Goal: Task Accomplishment & Management: Use online tool/utility

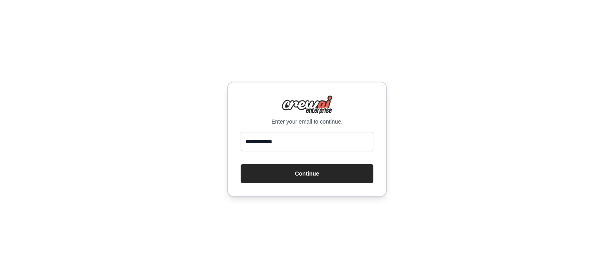
type input "**********"
click at [328, 176] on button "Continue" at bounding box center [307, 173] width 133 height 19
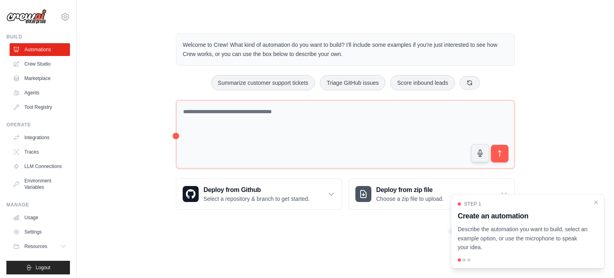
click at [542, 244] on p "Describe the automation you want to build, select an example option, or use the…" at bounding box center [523, 238] width 130 height 27
click at [597, 204] on icon "Close walkthrough" at bounding box center [596, 201] width 7 height 7
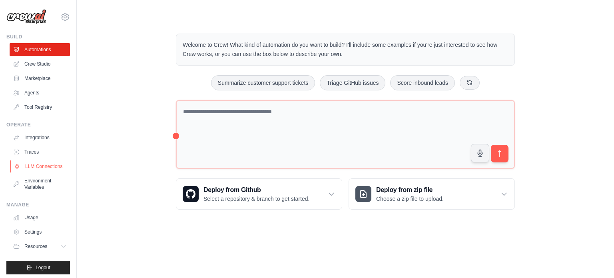
scroll to position [9, 0]
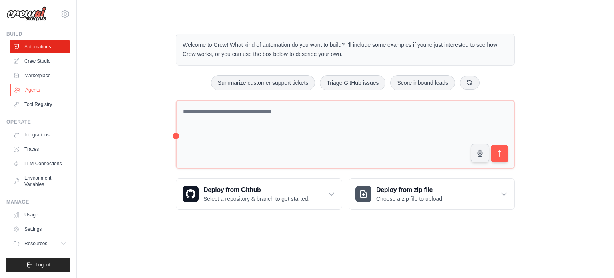
click at [41, 84] on link "Agents" at bounding box center [40, 90] width 60 height 13
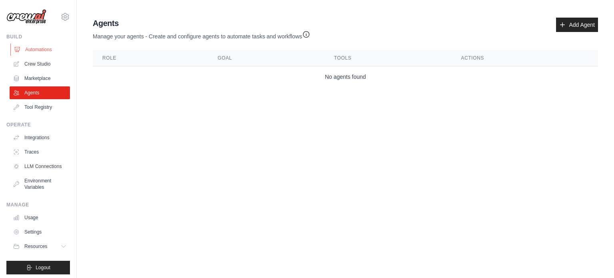
click at [42, 48] on link "Automations" at bounding box center [40, 49] width 60 height 13
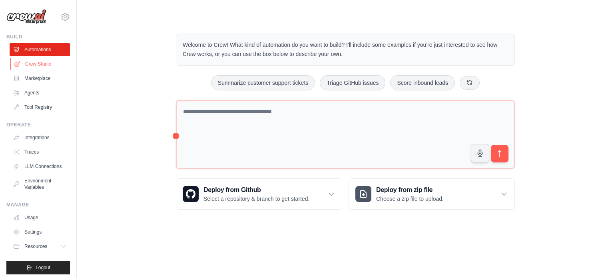
click at [38, 60] on link "Crew Studio" at bounding box center [40, 64] width 60 height 13
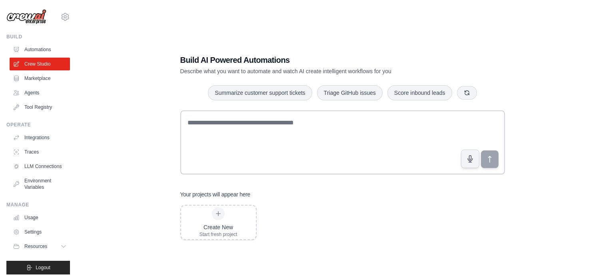
click at [55, 20] on div "adatiyavinayshaileshbhai@gmail.com Settings" at bounding box center [38, 13] width 64 height 26
click at [60, 20] on icon at bounding box center [65, 17] width 10 height 10
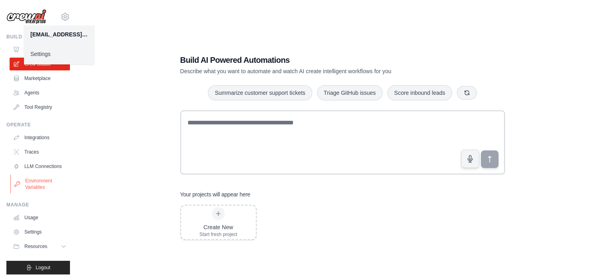
click at [46, 187] on link "Environment Variables" at bounding box center [40, 183] width 60 height 19
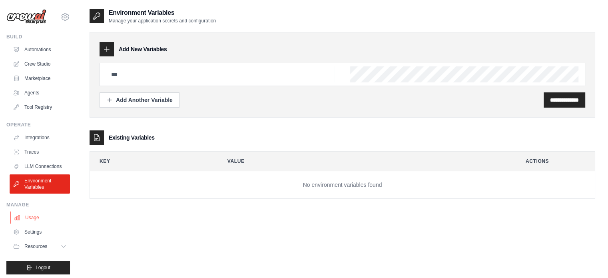
click at [29, 224] on link "Usage" at bounding box center [40, 217] width 60 height 13
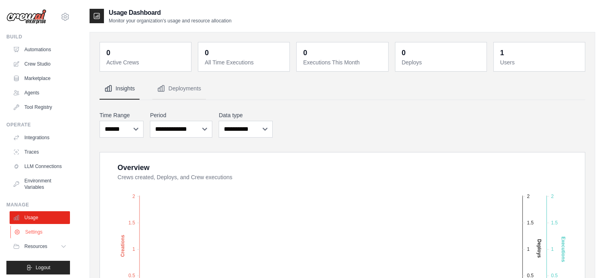
scroll to position [9, 0]
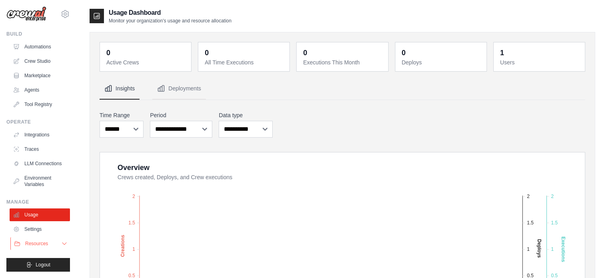
click at [55, 240] on button "Resources" at bounding box center [40, 243] width 60 height 13
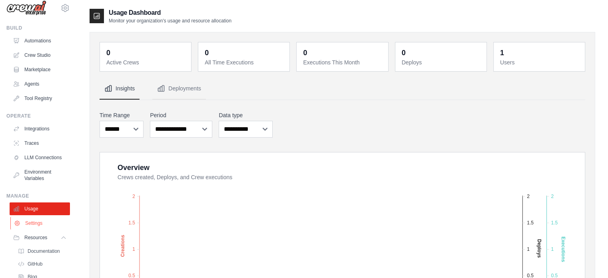
scroll to position [60, 0]
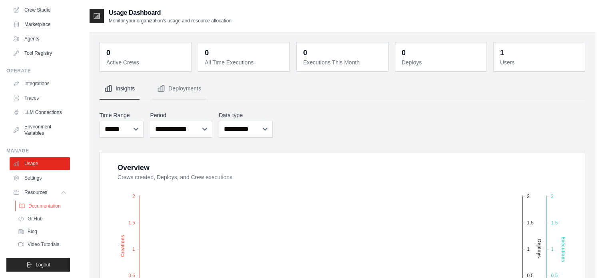
click at [48, 205] on span "Documentation" at bounding box center [44, 206] width 32 height 6
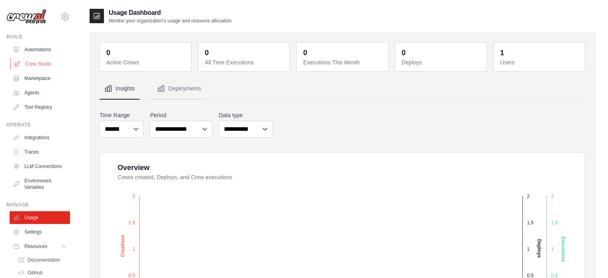
click at [26, 59] on link "Crew Studio" at bounding box center [40, 64] width 60 height 13
click at [34, 52] on link "Automations" at bounding box center [40, 49] width 60 height 13
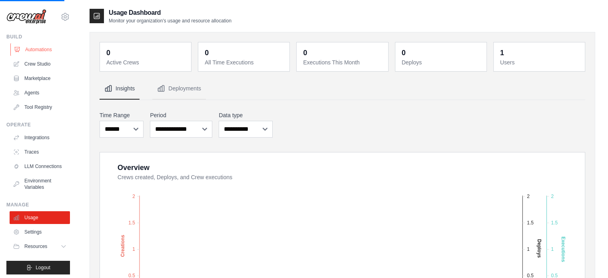
click at [34, 52] on link "Automations" at bounding box center [40, 49] width 60 height 13
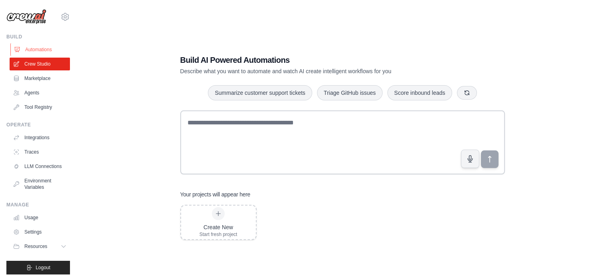
click at [25, 52] on link "Automations" at bounding box center [40, 49] width 60 height 13
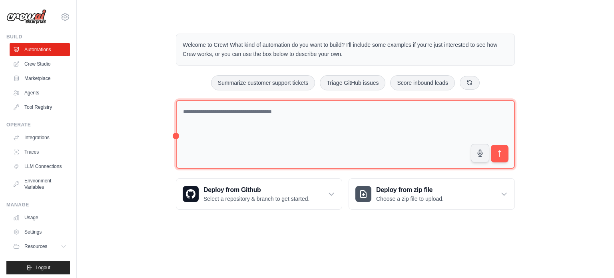
click at [273, 133] on textarea at bounding box center [345, 134] width 339 height 69
type textarea "*******"
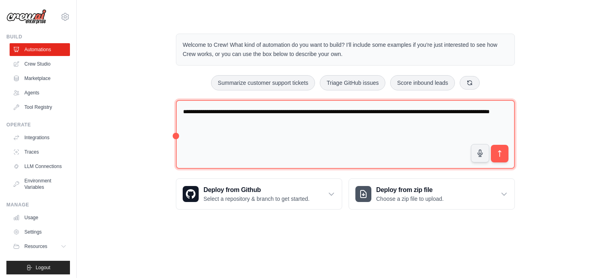
type textarea "**********"
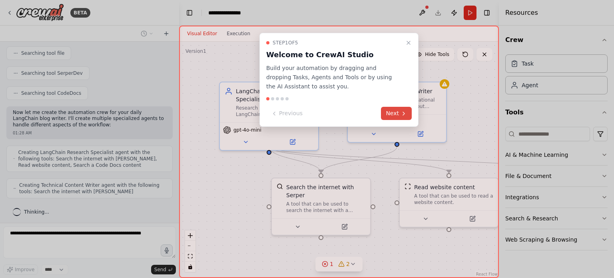
scroll to position [302, 0]
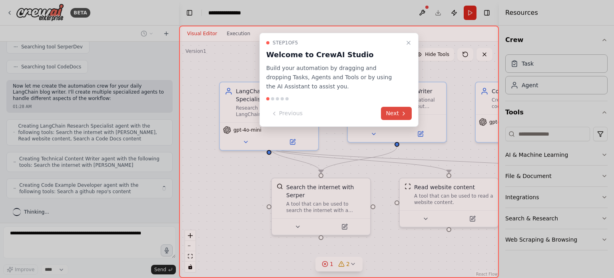
click at [400, 111] on button "Next" at bounding box center [396, 113] width 31 height 13
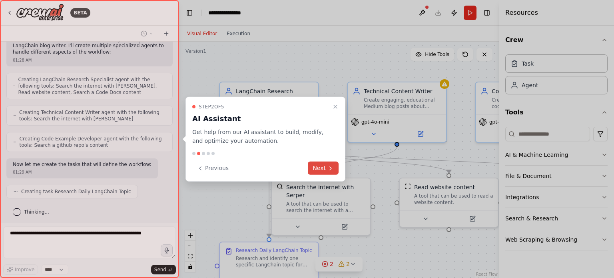
scroll to position [368, 0]
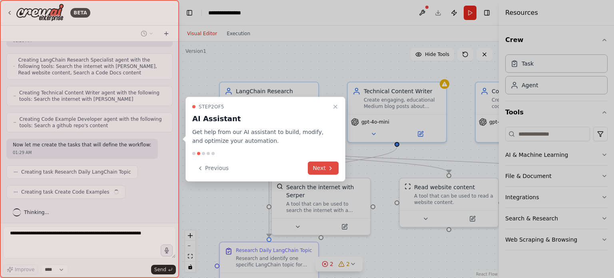
click at [325, 169] on button "Next" at bounding box center [323, 168] width 31 height 13
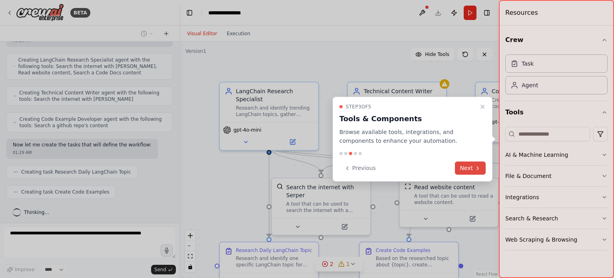
click at [477, 170] on icon at bounding box center [478, 167] width 2 height 3
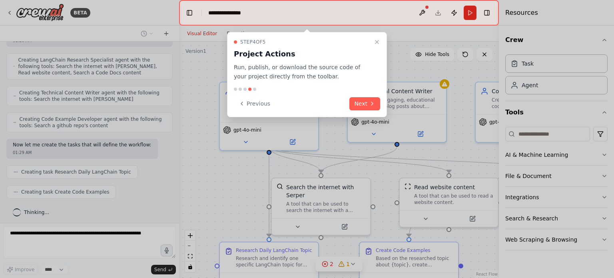
scroll to position [388, 0]
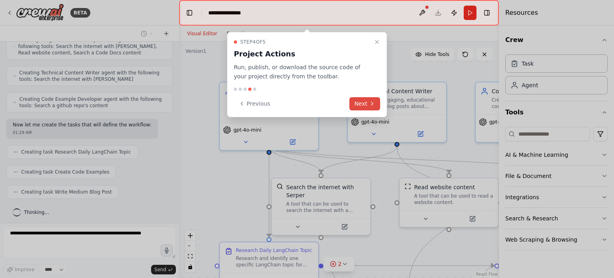
click at [362, 105] on button "Next" at bounding box center [365, 103] width 31 height 13
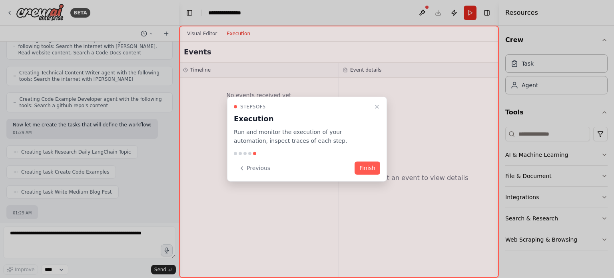
scroll to position [435, 0]
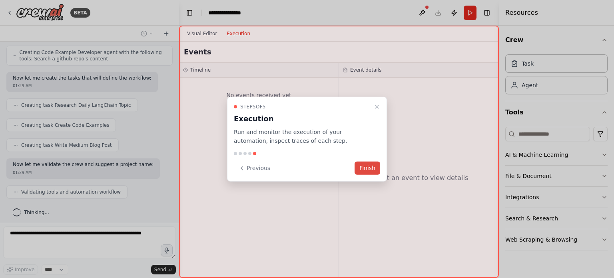
click at [371, 168] on button "Finish" at bounding box center [368, 168] width 26 height 13
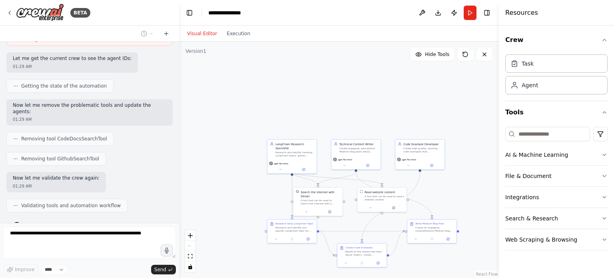
scroll to position [700, 0]
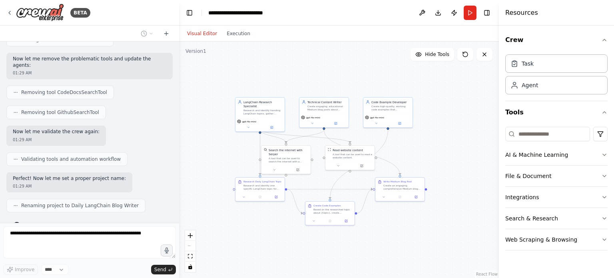
drag, startPoint x: 257, startPoint y: 192, endPoint x: 225, endPoint y: 150, distance: 52.8
click at [225, 150] on div ".deletable-edge-delete-btn { width: 20px; height: 20px; border: 0px solid #ffff…" at bounding box center [339, 160] width 320 height 236
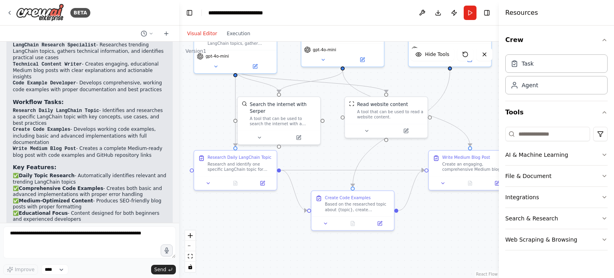
drag, startPoint x: 440, startPoint y: 117, endPoint x: 392, endPoint y: 70, distance: 67.6
click at [392, 70] on div ".deletable-edge-delete-btn { width: 20px; height: 20px; border: 0px solid #ffff…" at bounding box center [339, 160] width 320 height 236
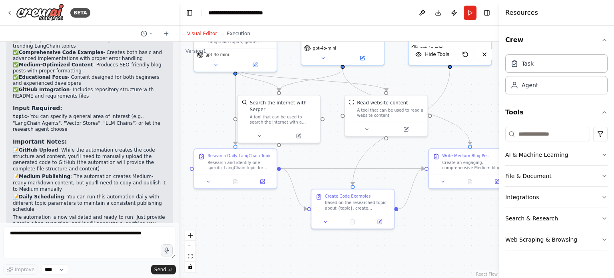
scroll to position [1055, 0]
click at [265, 131] on button at bounding box center [259, 135] width 38 height 8
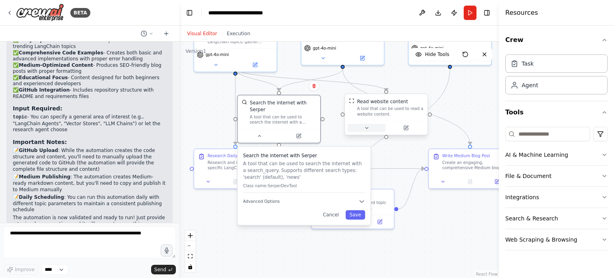
click at [381, 126] on button at bounding box center [367, 128] width 38 height 8
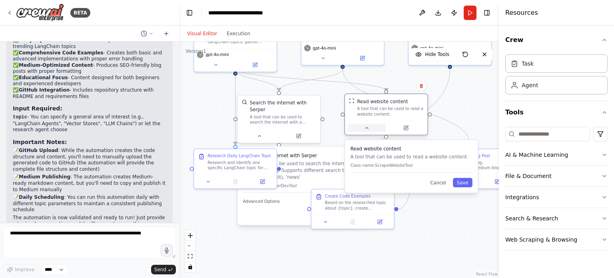
click at [381, 126] on button at bounding box center [367, 128] width 38 height 8
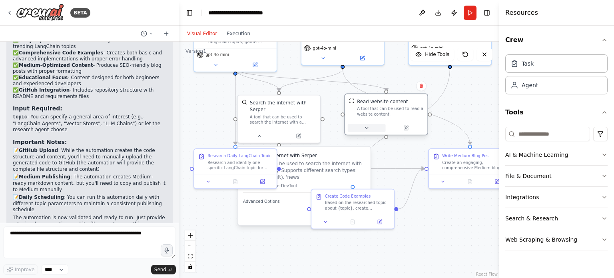
click at [381, 126] on button at bounding box center [367, 128] width 38 height 8
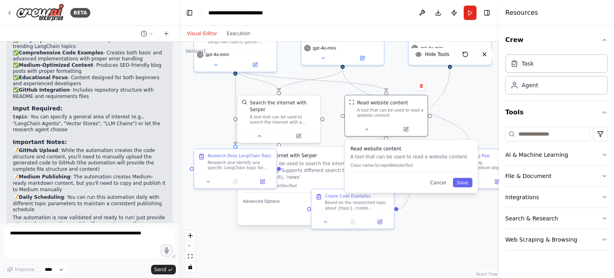
click at [422, 237] on div ".deletable-edge-delete-btn { width: 20px; height: 20px; border: 0px solid #ffff…" at bounding box center [339, 160] width 320 height 236
click at [461, 113] on div ".deletable-edge-delete-btn { width: 20px; height: 20px; border: 0px solid #ffff…" at bounding box center [339, 160] width 320 height 236
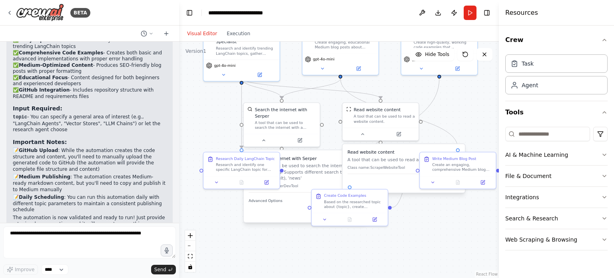
click at [240, 255] on div ".deletable-edge-delete-btn { width: 20px; height: 20px; border: 0px solid #ffff…" at bounding box center [339, 160] width 320 height 236
click at [235, 168] on div "Research and identify one specific LangChain topic for [DATE] blog post about {…" at bounding box center [246, 166] width 60 height 10
click at [298, 198] on button "Advanced Options" at bounding box center [305, 201] width 112 height 6
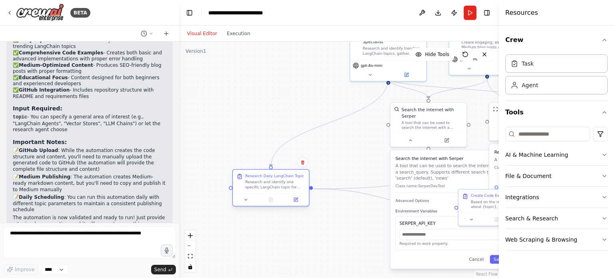
drag, startPoint x: 227, startPoint y: 169, endPoint x: 258, endPoint y: 190, distance: 37.2
click at [258, 190] on div "Research Daily LangChain Topic Research and identify one specific LangChain top…" at bounding box center [271, 182] width 76 height 24
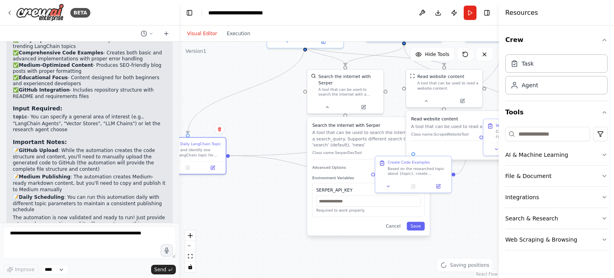
drag, startPoint x: 335, startPoint y: 170, endPoint x: 252, endPoint y: 134, distance: 90.8
click at [252, 134] on div ".deletable-edge-delete-btn { width: 20px; height: 20px; border: 0px solid #ffff…" at bounding box center [339, 160] width 320 height 236
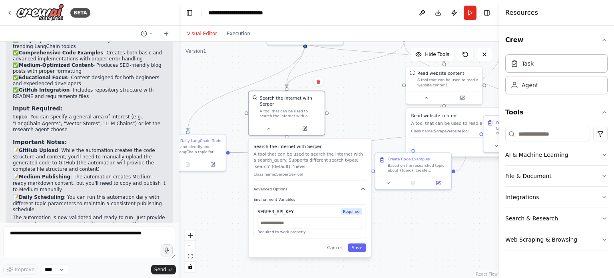
drag, startPoint x: 364, startPoint y: 127, endPoint x: 298, endPoint y: 153, distance: 70.7
click at [298, 153] on p "A tool that can be used to search the internet with a search_query. Supports di…" at bounding box center [310, 160] width 112 height 18
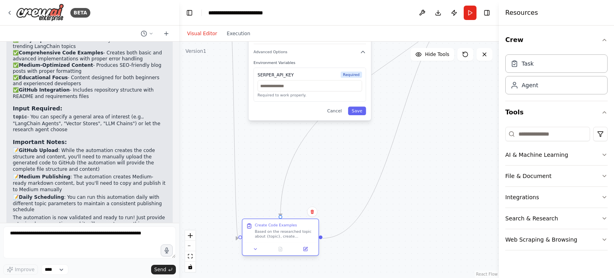
drag, startPoint x: 415, startPoint y: 168, endPoint x: 288, endPoint y: 236, distance: 144.2
click at [288, 236] on div "Based on the researched topic about {topic}, create comprehensive, working code…" at bounding box center [285, 234] width 60 height 10
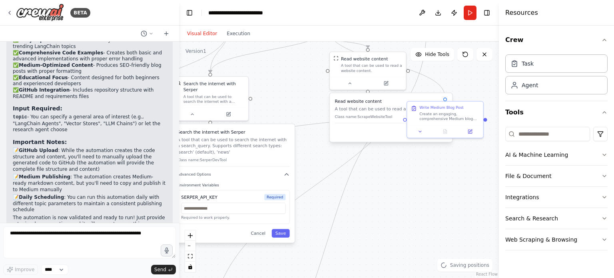
drag, startPoint x: 440, startPoint y: 109, endPoint x: 368, endPoint y: 230, distance: 141.2
click at [368, 230] on div ".deletable-edge-delete-btn { width: 20px; height: 20px; border: 0px solid #ffff…" at bounding box center [339, 160] width 320 height 236
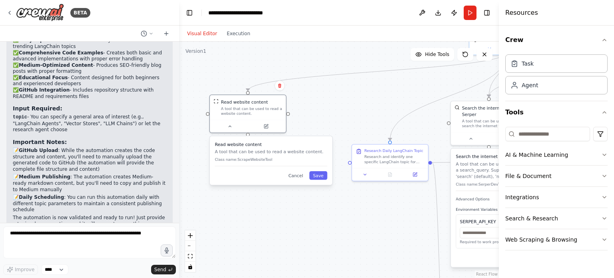
drag, startPoint x: 392, startPoint y: 102, endPoint x: 268, endPoint y: 147, distance: 131.7
click at [268, 147] on h3 "Read website content" at bounding box center [271, 144] width 112 height 6
click at [351, 252] on div ".deletable-edge-delete-btn { width: 20px; height: 20px; border: 0px solid #ffff…" at bounding box center [339, 160] width 320 height 236
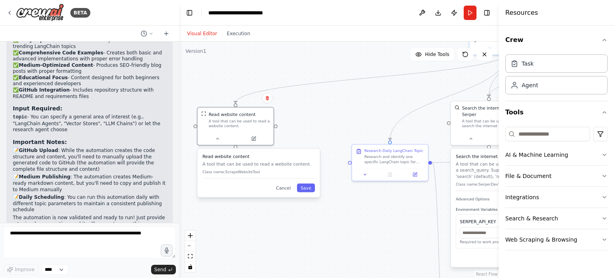
drag, startPoint x: 288, startPoint y: 146, endPoint x: 279, endPoint y: 156, distance: 13.6
click at [279, 156] on div "Read website content A tool that can be used to read a website content. Class n…" at bounding box center [258, 166] width 112 height 25
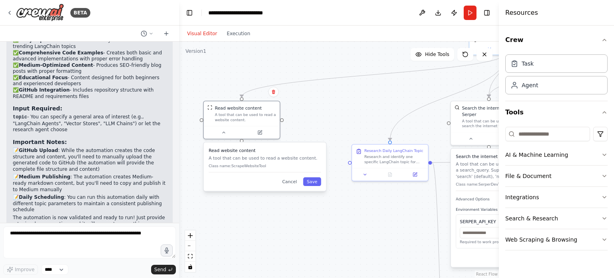
click at [279, 156] on p "A tool that can be used to read a website content." at bounding box center [265, 158] width 112 height 6
click at [235, 129] on button at bounding box center [223, 132] width 35 height 8
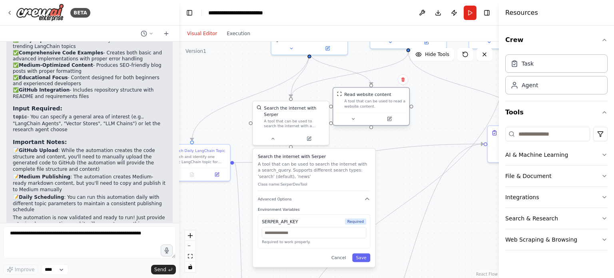
drag, startPoint x: 230, startPoint y: 116, endPoint x: 364, endPoint y: 106, distance: 134.0
click at [364, 106] on div "A tool that can be used to read a website content." at bounding box center [374, 104] width 61 height 10
click at [271, 135] on icon at bounding box center [272, 137] width 5 height 5
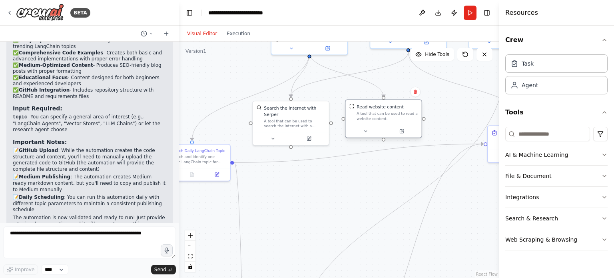
drag, startPoint x: 363, startPoint y: 102, endPoint x: 378, endPoint y: 119, distance: 22.4
click at [378, 119] on div "A tool that can be used to read a website content." at bounding box center [387, 116] width 61 height 10
click at [450, 113] on div ".deletable-edge-delete-btn { width: 20px; height: 20px; border: 0px solid #ffff…" at bounding box center [339, 160] width 320 height 236
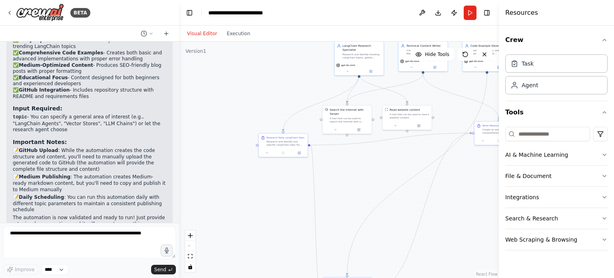
click at [434, 193] on div ".deletable-edge-delete-btn { width: 20px; height: 20px; border: 0px solid #ffff…" at bounding box center [339, 160] width 320 height 236
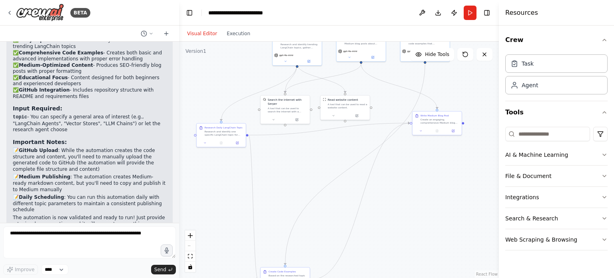
drag, startPoint x: 283, startPoint y: 62, endPoint x: 219, endPoint y: 51, distance: 64.6
click at [219, 51] on div ".deletable-edge-delete-btn { width: 20px; height: 20px; border: 0px solid #ffff…" at bounding box center [339, 160] width 320 height 236
